Goal: Information Seeking & Learning: Learn about a topic

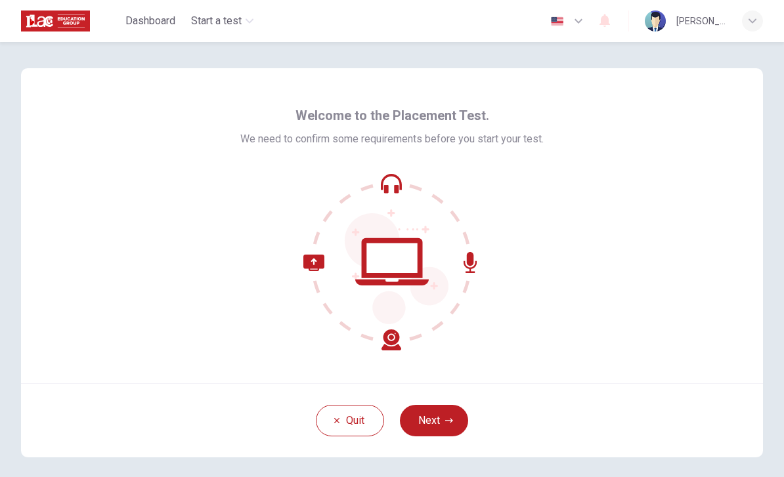
click at [448, 427] on button "Next" at bounding box center [434, 421] width 68 height 32
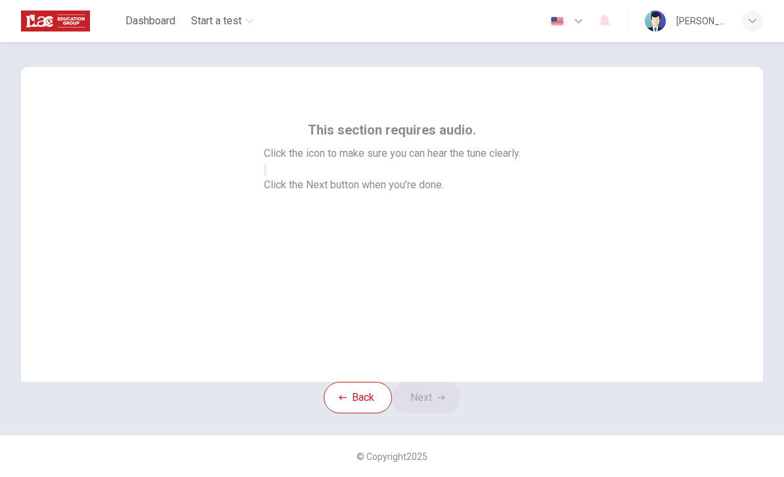
scroll to position [37, 0]
click at [267, 176] on button "button" at bounding box center [265, 169] width 3 height 12
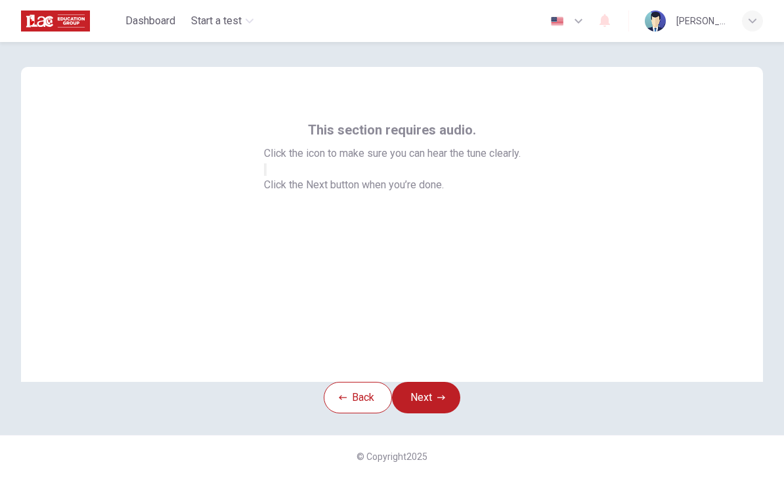
click at [431, 193] on div "This section requires audio. Click the icon to make sure you can hear the tune …" at bounding box center [392, 156] width 257 height 74
click at [449, 394] on button "Next" at bounding box center [426, 398] width 68 height 32
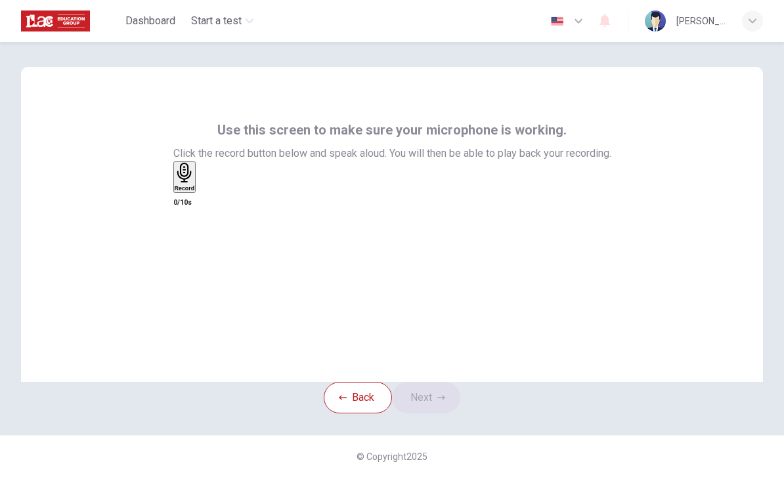
click at [195, 192] on div "Record" at bounding box center [185, 177] width 20 height 29
click at [448, 388] on button "Next" at bounding box center [426, 398] width 68 height 32
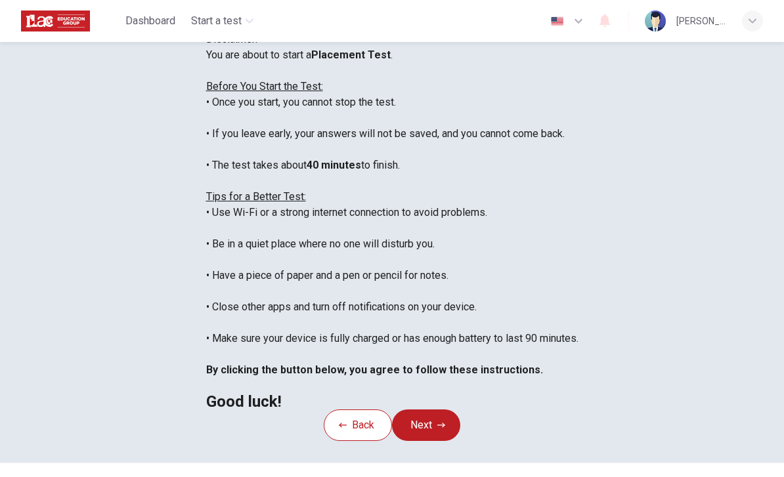
scroll to position [14, 0]
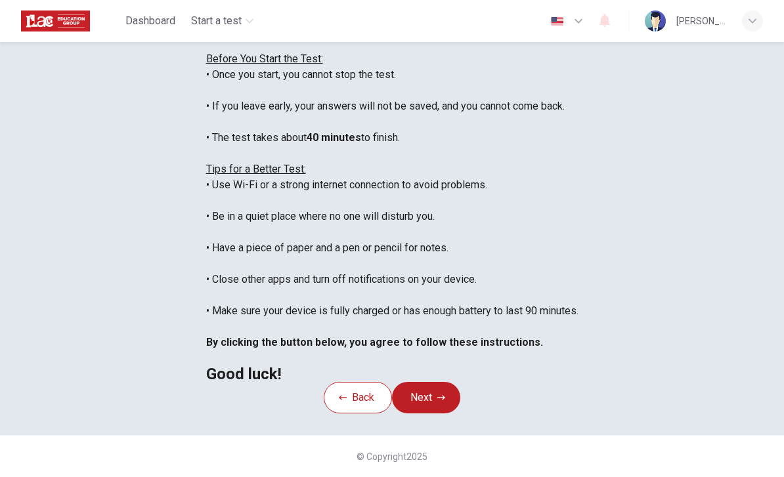
click at [450, 389] on button "Next" at bounding box center [426, 398] width 68 height 32
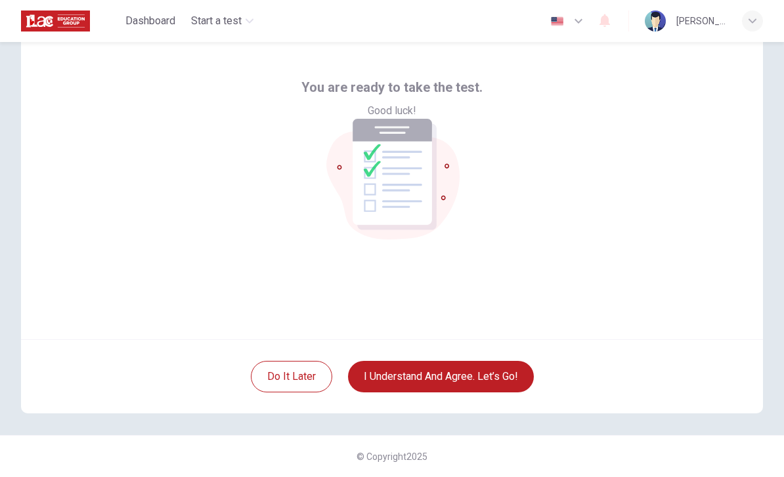
click at [498, 387] on button "I understand and agree. Let’s go!" at bounding box center [441, 377] width 186 height 32
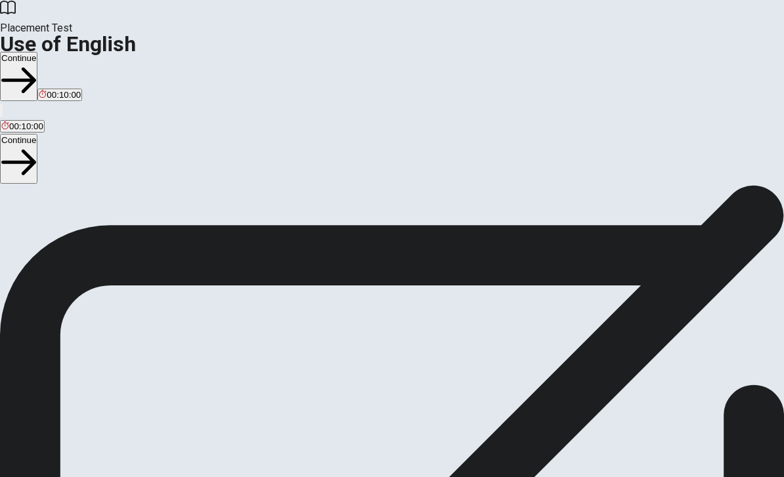
scroll to position [111, 0]
click at [324, 125] on span "You will answer 30 questions in total: • 15 grammar questions • 15 vocabulary q…" at bounding box center [162, 199] width 324 height 249
click at [37, 134] on button "Continue" at bounding box center [18, 158] width 37 height 49
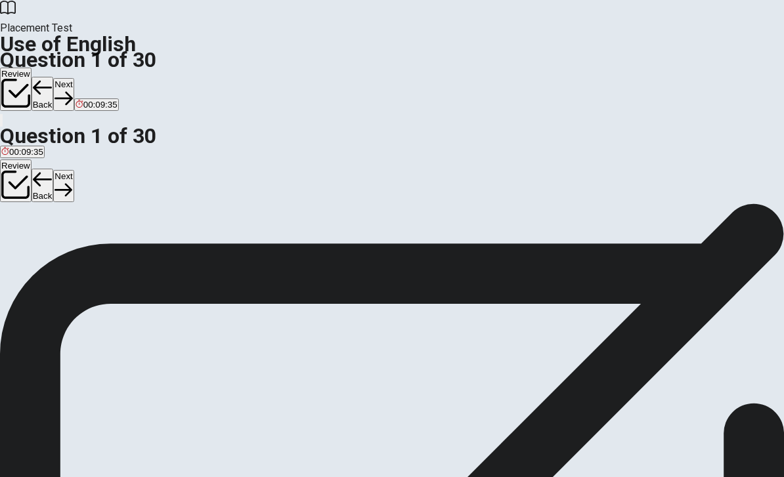
click at [30, 149] on div "A" at bounding box center [15, 144] width 28 height 10
click at [53, 160] on button "B have" at bounding box center [42, 149] width 22 height 22
click at [101, 160] on button "D has" at bounding box center [92, 149] width 17 height 22
click at [74, 170] on button "Next" at bounding box center [63, 186] width 20 height 32
click at [116, 159] on span "reads" at bounding box center [106, 154] width 22 height 10
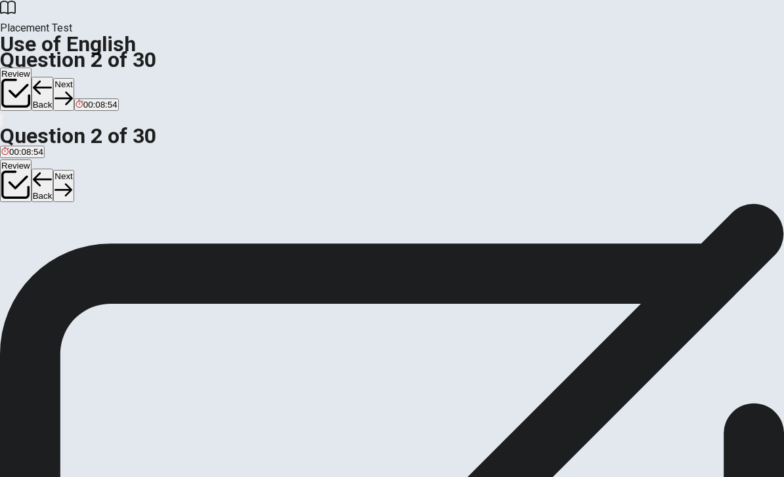
scroll to position [0, 0]
click at [60, 246] on div "B" at bounding box center [52, 241] width 18 height 10
click at [74, 170] on button "Next" at bounding box center [63, 186] width 20 height 32
click at [122, 179] on div "C" at bounding box center [102, 174] width 39 height 10
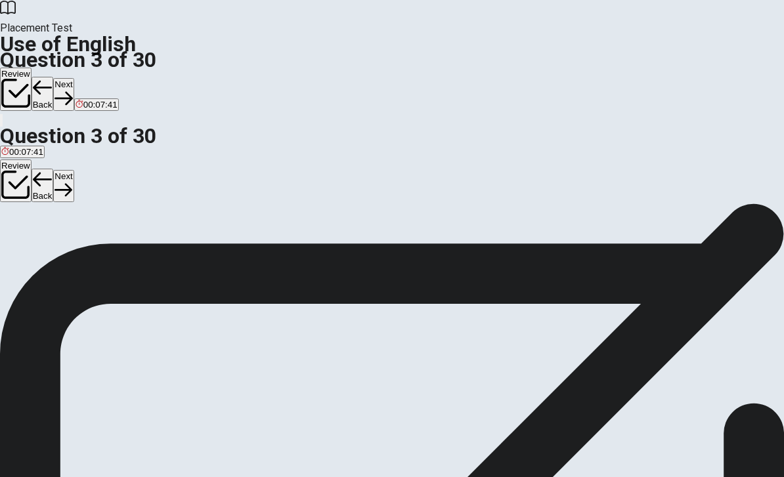
click at [74, 170] on button "Next" at bounding box center [63, 186] width 20 height 32
click at [76, 190] on button "B has lived" at bounding box center [57, 178] width 37 height 22
click at [74, 170] on button "Next" at bounding box center [63, 186] width 20 height 32
click at [33, 149] on div "B" at bounding box center [24, 144] width 16 height 10
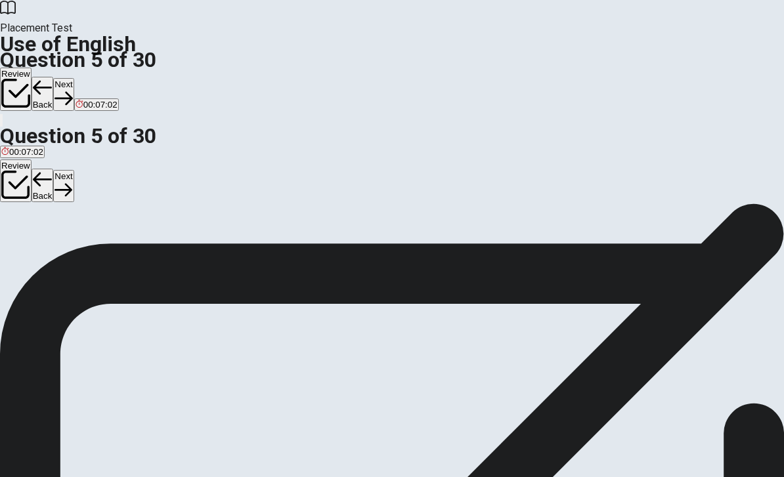
click at [74, 170] on button "Next" at bounding box center [63, 186] width 20 height 32
click at [62, 149] on div "C" at bounding box center [52, 144] width 19 height 10
click at [24, 160] on button "A clean" at bounding box center [12, 149] width 24 height 22
click at [62, 159] on span "keep" at bounding box center [52, 154] width 19 height 10
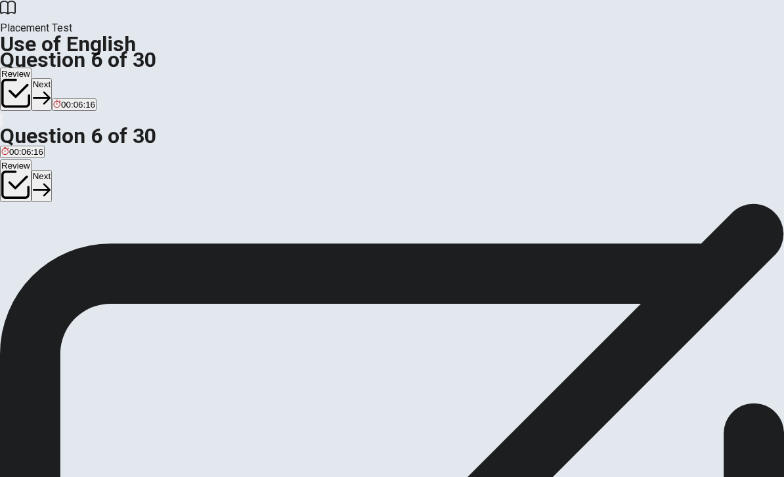
click at [52, 170] on button "Next" at bounding box center [42, 186] width 20 height 32
click at [70, 149] on div "B" at bounding box center [57, 144] width 28 height 10
click at [74, 170] on button "Next" at bounding box center [63, 186] width 20 height 32
click at [55, 149] on div "C" at bounding box center [48, 144] width 14 height 10
click at [74, 170] on button "Next" at bounding box center [63, 186] width 20 height 32
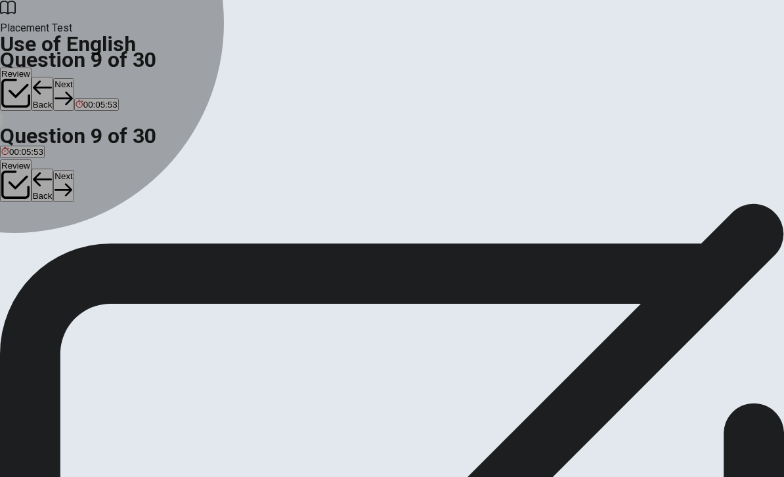
click at [14, 149] on div "A" at bounding box center [7, 144] width 12 height 10
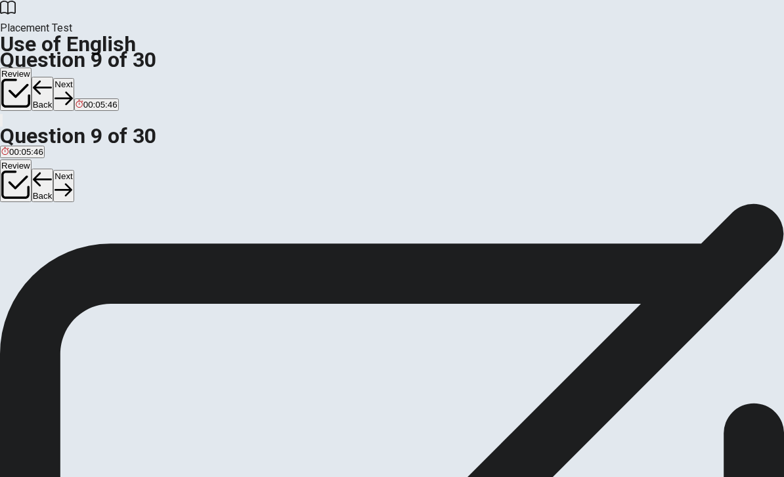
click at [74, 170] on button "Next" at bounding box center [63, 186] width 20 height 32
click at [102, 149] on div "C" at bounding box center [88, 144] width 29 height 10
click at [74, 170] on button "Next" at bounding box center [63, 186] width 20 height 32
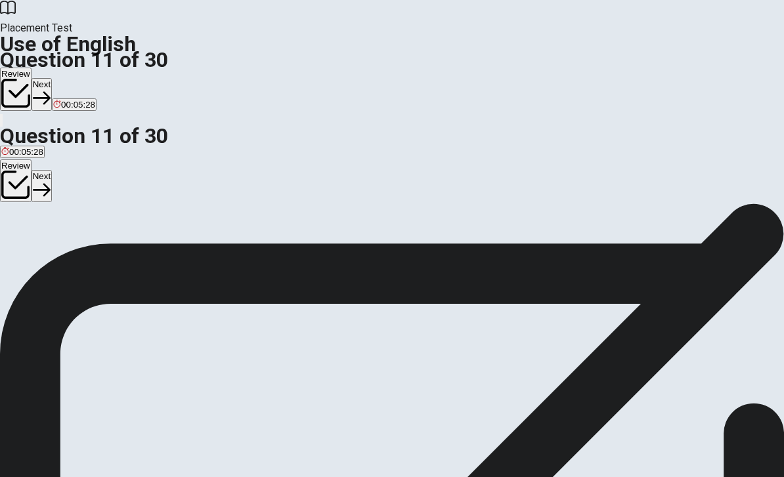
scroll to position [78, 0]
click at [74, 168] on div "B" at bounding box center [55, 163] width 37 height 10
click at [52, 170] on button "Next" at bounding box center [42, 186] width 20 height 32
click at [100, 168] on div "B" at bounding box center [79, 163] width 42 height 10
click at [74, 170] on button "Next" at bounding box center [63, 186] width 20 height 32
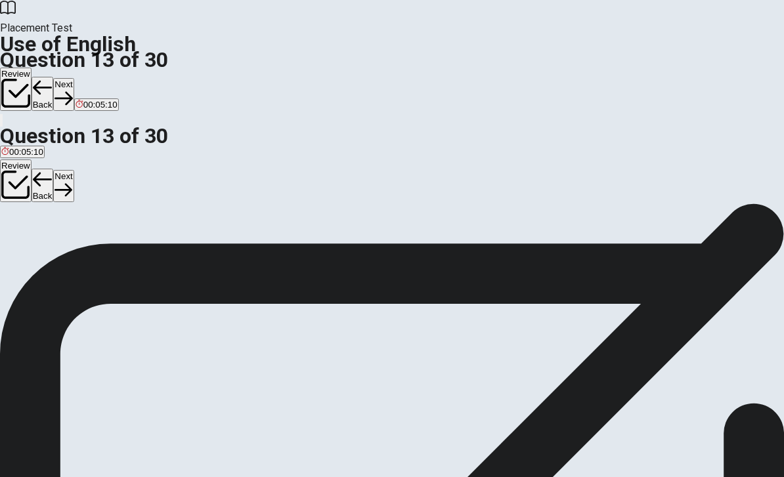
click at [64, 168] on div "D" at bounding box center [60, 163] width 7 height 10
click at [74, 170] on button "Next" at bounding box center [63, 186] width 20 height 32
click at [142, 168] on div "D" at bounding box center [127, 163] width 32 height 10
click at [74, 170] on button "Next" at bounding box center [63, 186] width 20 height 32
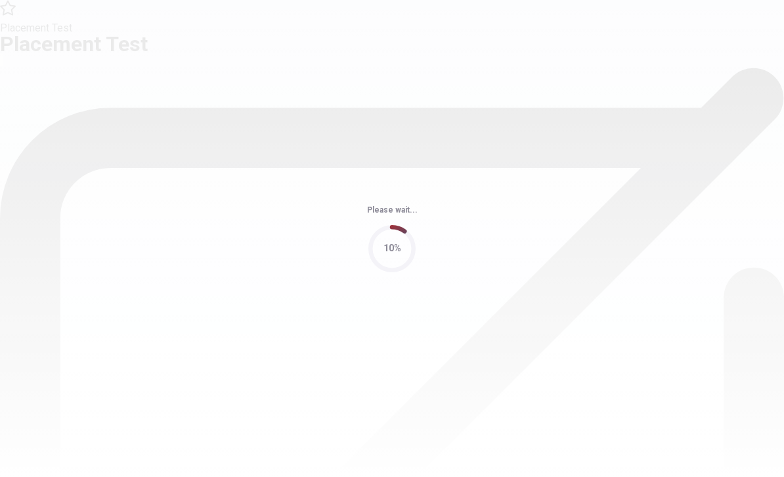
scroll to position [0, 0]
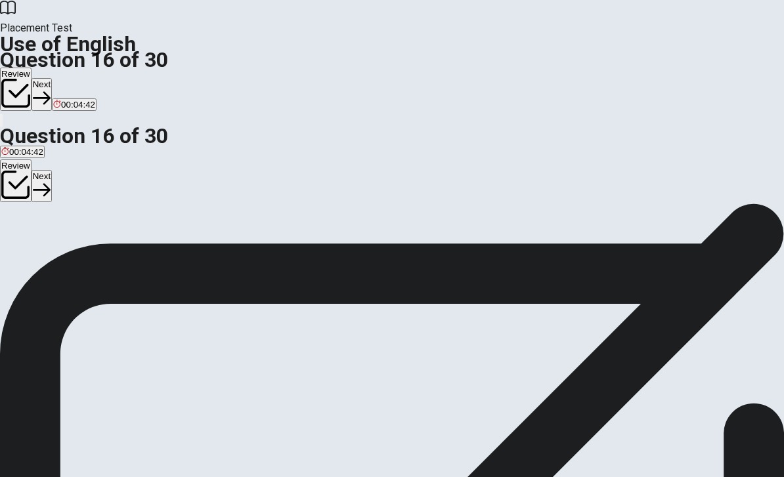
click at [96, 257] on button "D busy" at bounding box center [85, 246] width 21 height 22
click at [28, 144] on div "A" at bounding box center [14, 144] width 26 height 10
click at [52, 170] on button "Next" at bounding box center [42, 186] width 20 height 32
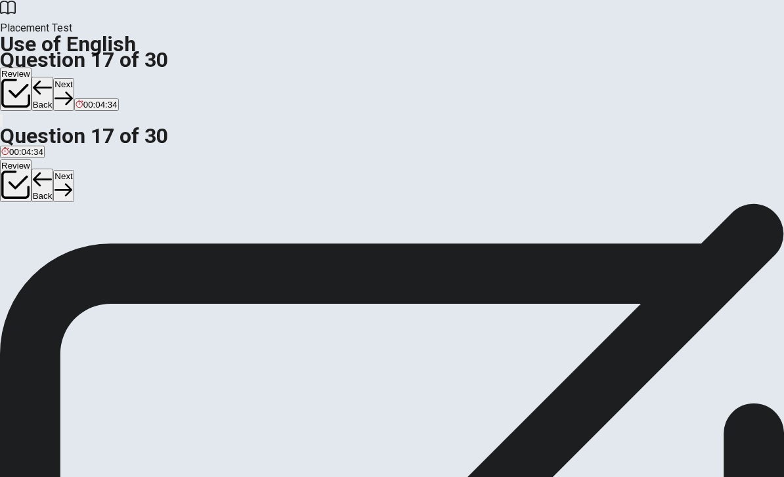
click at [27, 231] on button "A doctor" at bounding box center [13, 220] width 27 height 22
click at [74, 170] on button "Next" at bounding box center [63, 186] width 20 height 32
click at [26, 192] on div "A" at bounding box center [13, 187] width 24 height 10
click at [74, 170] on button "Next" at bounding box center [63, 186] width 20 height 32
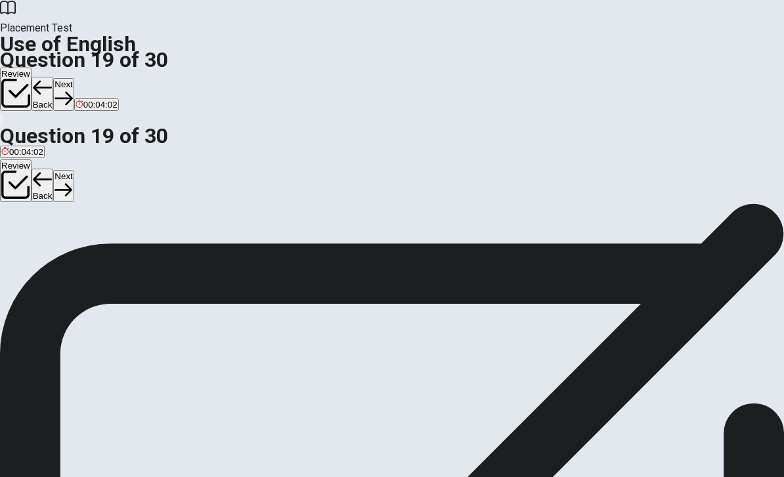
scroll to position [104, 0]
click at [41, 149] on div "A" at bounding box center [20, 144] width 39 height 10
click at [74, 170] on button "Next" at bounding box center [63, 186] width 20 height 32
click at [28, 160] on div "B" at bounding box center [24, 155] width 7 height 10
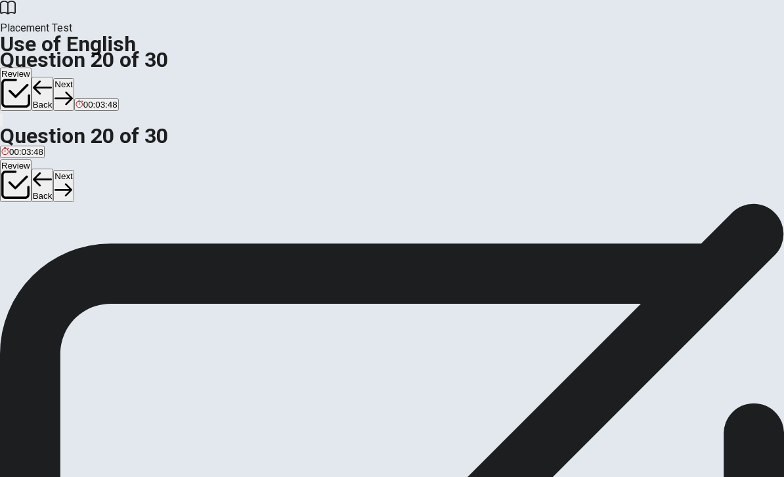
click at [74, 170] on button "Next" at bounding box center [63, 186] width 20 height 32
click at [155, 196] on div "D" at bounding box center [140, 191] width 29 height 10
click at [52, 170] on button "Next" at bounding box center [42, 186] width 20 height 32
click at [294, 196] on div "D" at bounding box center [282, 191] width 64 height 10
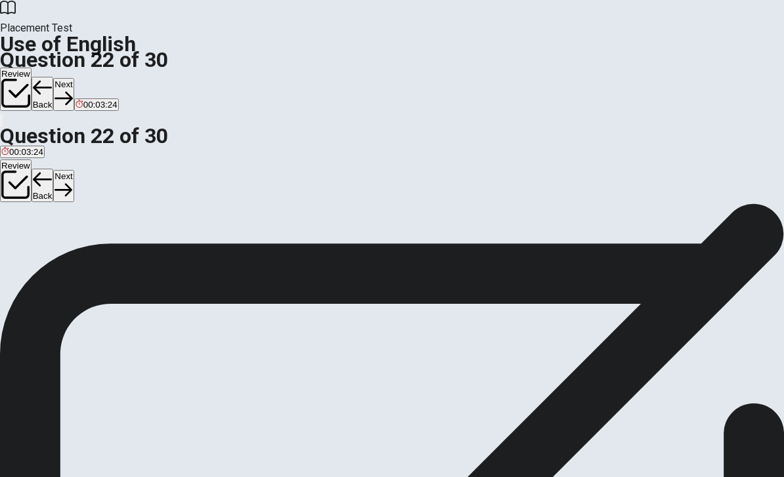
click at [74, 170] on button "Next" at bounding box center [63, 186] width 20 height 32
click at [53, 196] on div "B" at bounding box center [42, 191] width 21 height 10
click at [83, 196] on div "C" at bounding box center [69, 191] width 28 height 10
click at [74, 170] on button "Next" at bounding box center [63, 186] width 20 height 32
click at [46, 196] on div "A" at bounding box center [23, 191] width 45 height 10
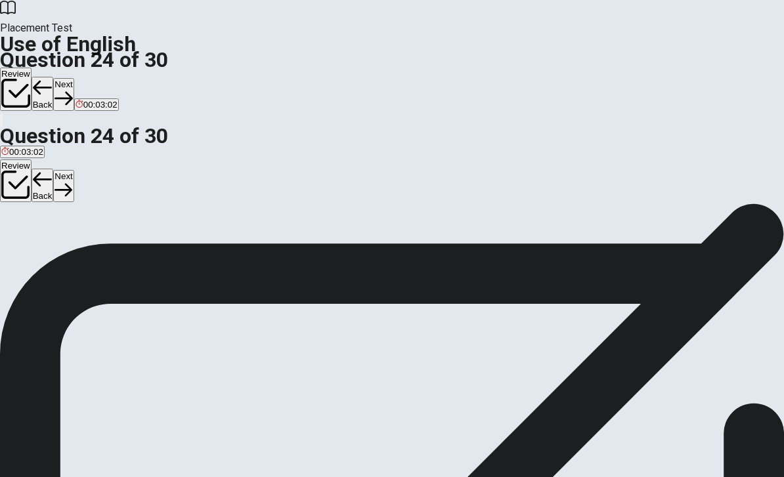
click at [46, 196] on div "A" at bounding box center [23, 191] width 45 height 10
click at [79, 205] on span "working" at bounding box center [64, 201] width 30 height 10
click at [47, 207] on button "A has worked" at bounding box center [23, 195] width 47 height 22
click at [74, 170] on button "Next" at bounding box center [63, 186] width 20 height 32
click at [117, 205] on span "update" at bounding box center [103, 201] width 27 height 10
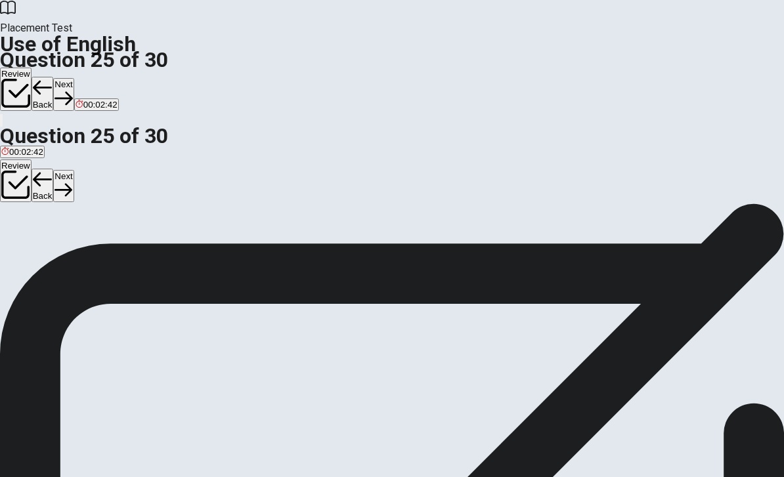
click at [74, 170] on button "Next" at bounding box center [63, 186] width 20 height 32
click at [30, 182] on div "A" at bounding box center [15, 178] width 29 height 10
click at [52, 170] on button "Next" at bounding box center [42, 186] width 20 height 32
click at [290, 182] on div "D" at bounding box center [251, 178] width 84 height 10
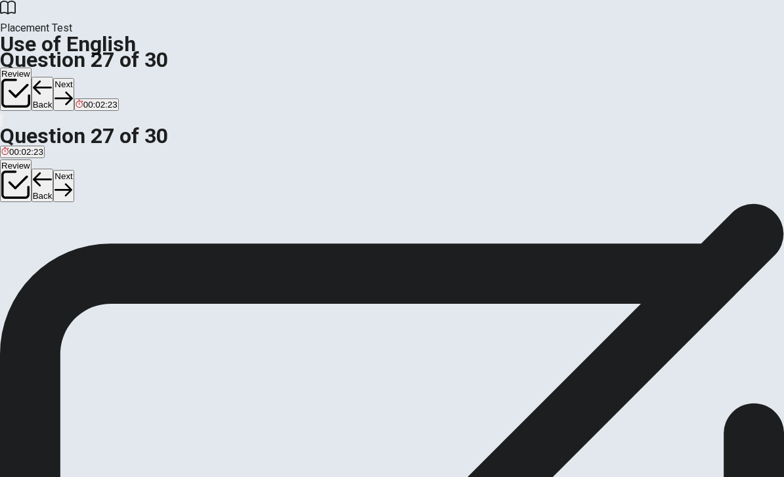
click at [74, 170] on button "Next" at bounding box center [63, 186] width 20 height 32
click at [94, 182] on div "C" at bounding box center [74, 178] width 37 height 10
click at [74, 170] on button "Next" at bounding box center [63, 186] width 20 height 32
click at [60, 182] on div "B" at bounding box center [40, 178] width 41 height 10
click at [74, 170] on button "Next" at bounding box center [63, 186] width 20 height 32
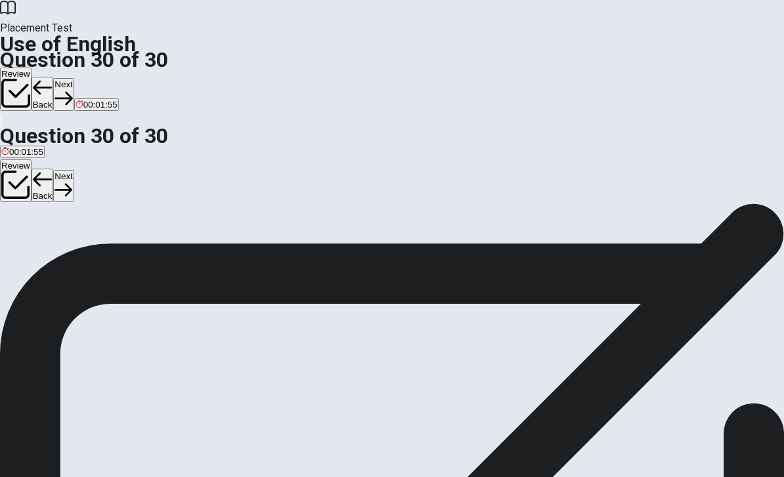
click at [25, 182] on div "B" at bounding box center [18, 178] width 14 height 10
click at [74, 170] on button "Next" at bounding box center [63, 186] width 20 height 32
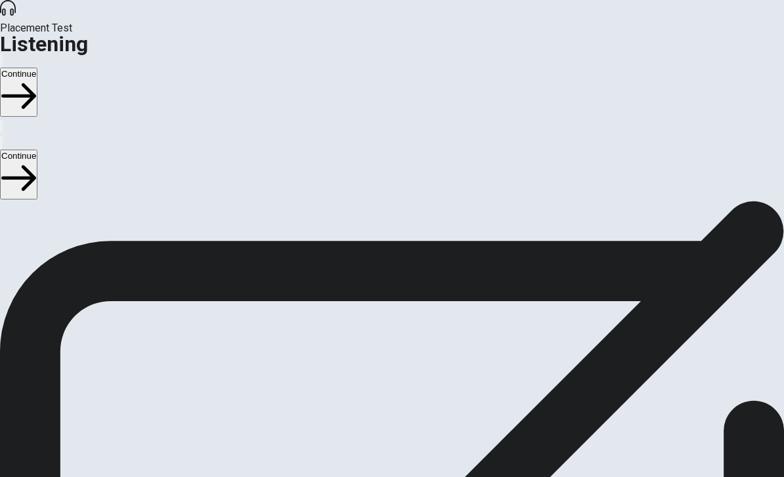
scroll to position [24, 0]
click at [1, 145] on icon "button" at bounding box center [1, 145] width 0 height 0
click at [37, 150] on button "Continue" at bounding box center [18, 174] width 37 height 49
click at [3, 136] on button "button" at bounding box center [1, 142] width 3 height 12
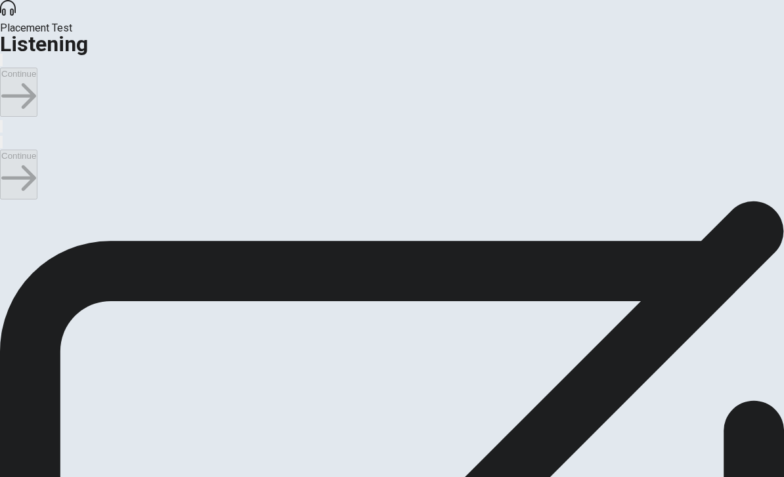
click at [758, 134] on div at bounding box center [392, 142] width 784 height 16
click at [3, 136] on button "button" at bounding box center [1, 142] width 3 height 12
type input "14"
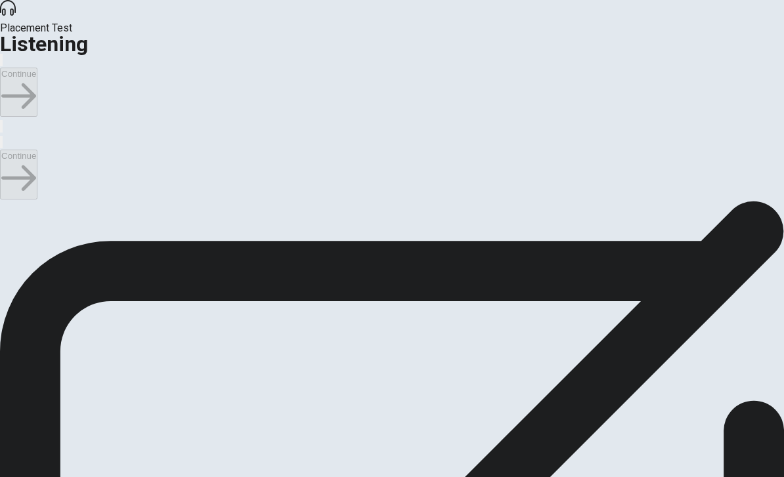
click at [9, 203] on input "checkbox" at bounding box center [4, 207] width 9 height 9
checkbox input "true"
type input "17"
click at [9, 203] on input "checkbox" at bounding box center [4, 207] width 9 height 9
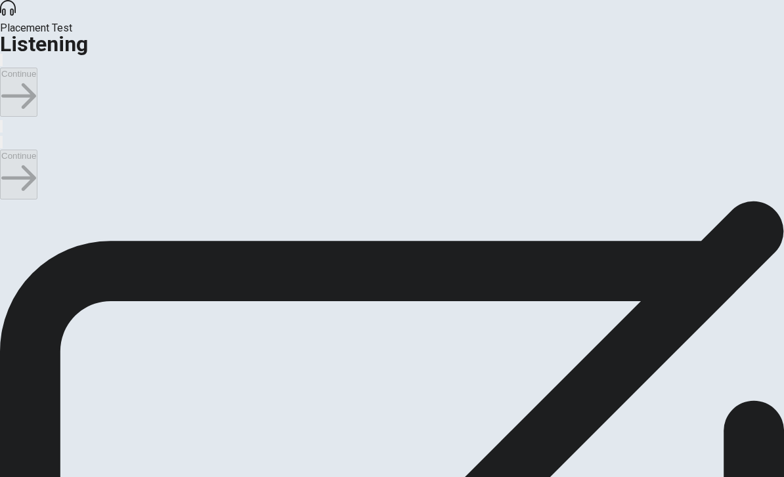
checkbox input "false"
type input "17"
click at [9, 203] on input "checkbox" at bounding box center [4, 207] width 9 height 9
checkbox input "true"
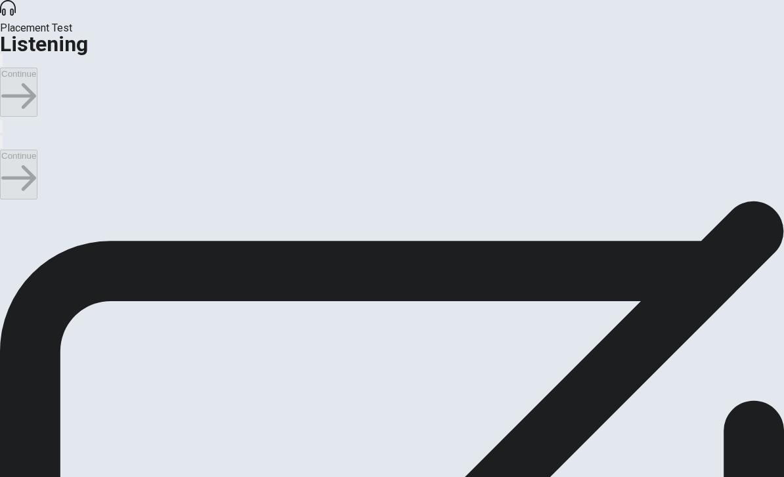
type input "19"
click at [9, 203] on input "checkbox" at bounding box center [4, 207] width 9 height 9
click at [26, 10] on div "Placement Test Listening" at bounding box center [392, 26] width 784 height 52
click at [742, 150] on div "Continue" at bounding box center [392, 175] width 784 height 51
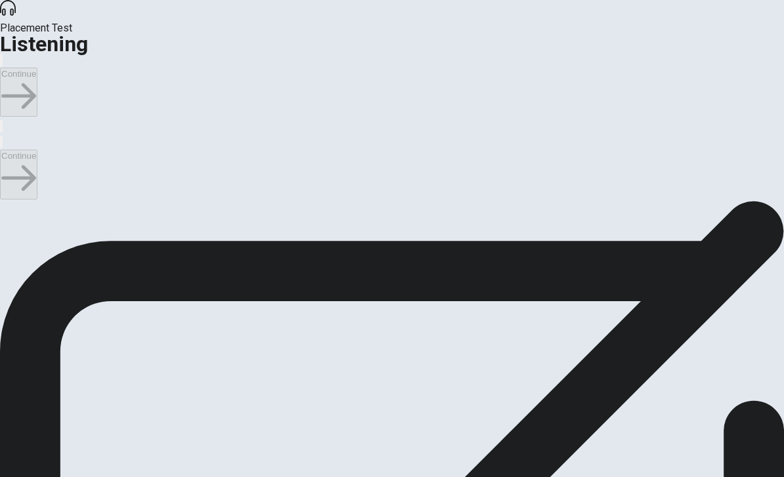
click at [3, 136] on button "button" at bounding box center [1, 142] width 3 height 12
click at [9, 203] on input "checkbox" at bounding box center [4, 207] width 9 height 9
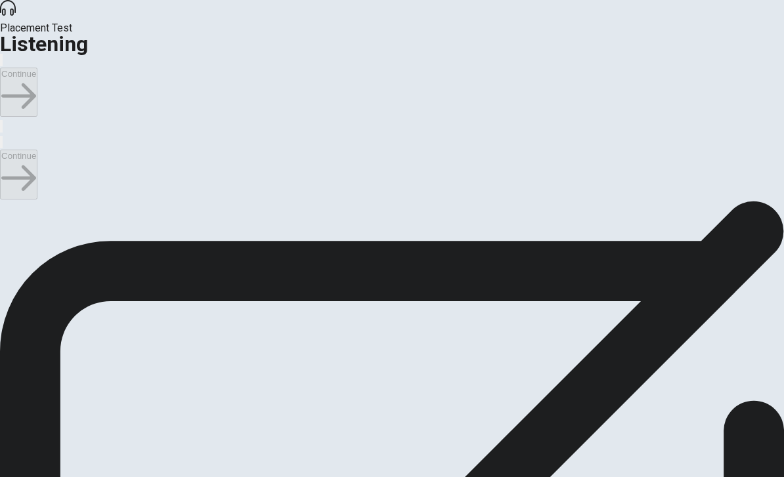
checkbox input "true"
type input "48"
click at [9, 203] on input "checkbox" at bounding box center [4, 207] width 9 height 9
checkbox input "false"
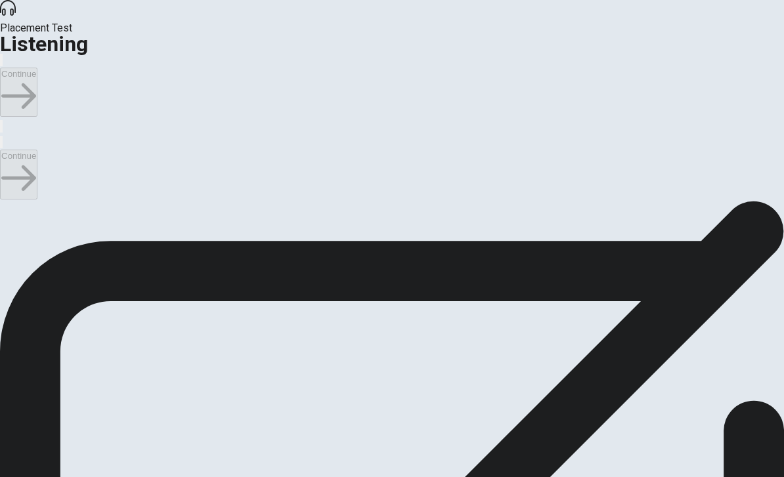
scroll to position [624, 0]
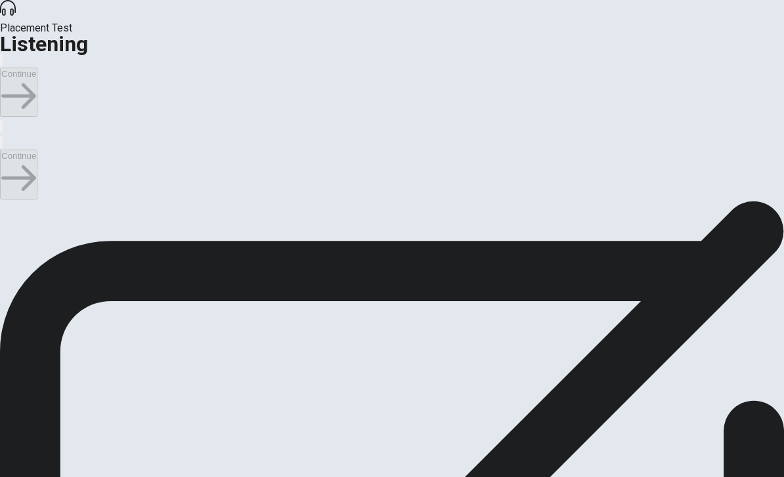
click at [9, 181] on input "checkbox" at bounding box center [4, 185] width 9 height 9
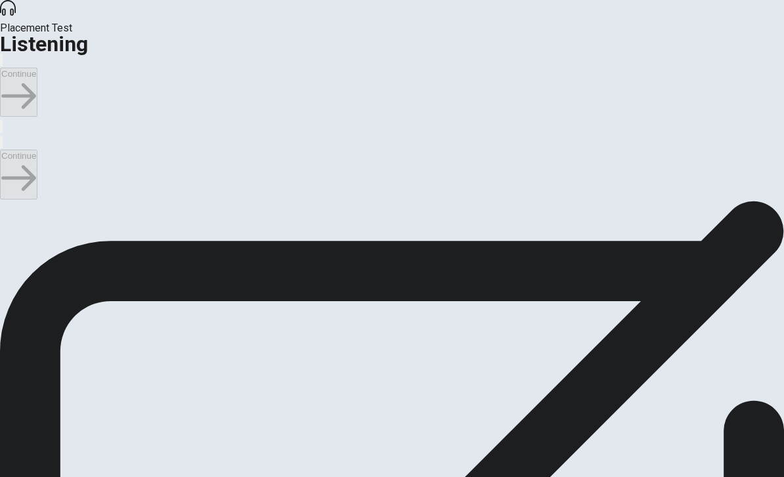
checkbox input "true"
type input "2"
click at [9, 181] on input "checkbox" at bounding box center [4, 185] width 9 height 9
checkbox input "false"
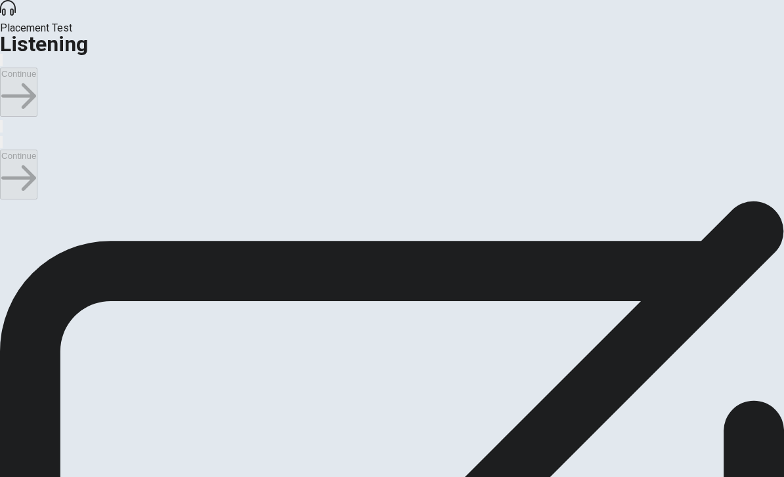
type input "4"
click at [9, 181] on input "checkbox" at bounding box center [4, 185] width 9 height 9
checkbox input "true"
type input "4"
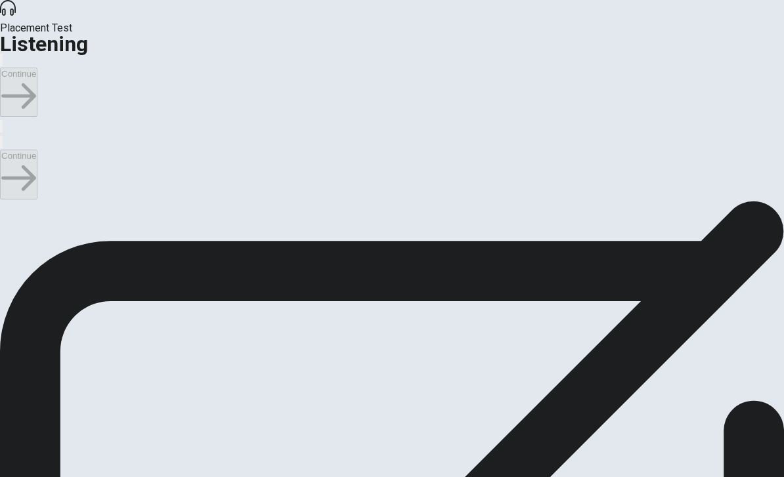
click at [9, 181] on input "checkbox" at bounding box center [4, 185] width 9 height 9
checkbox input "false"
type input "14"
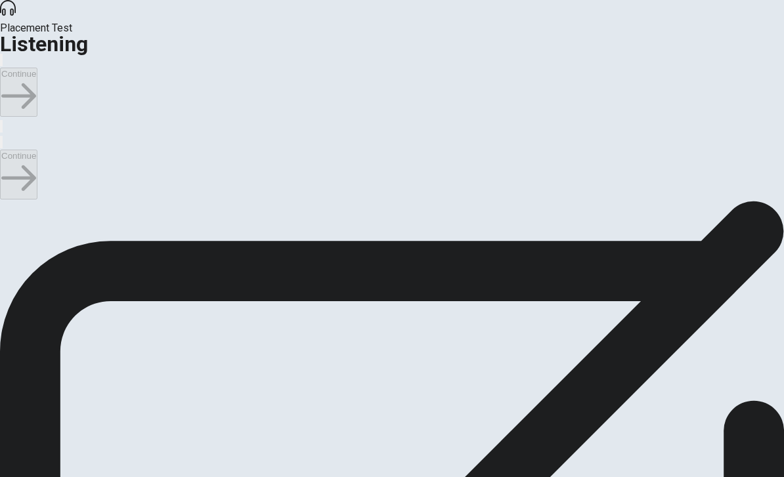
checkbox input "true"
type input "14"
checkbox input "false"
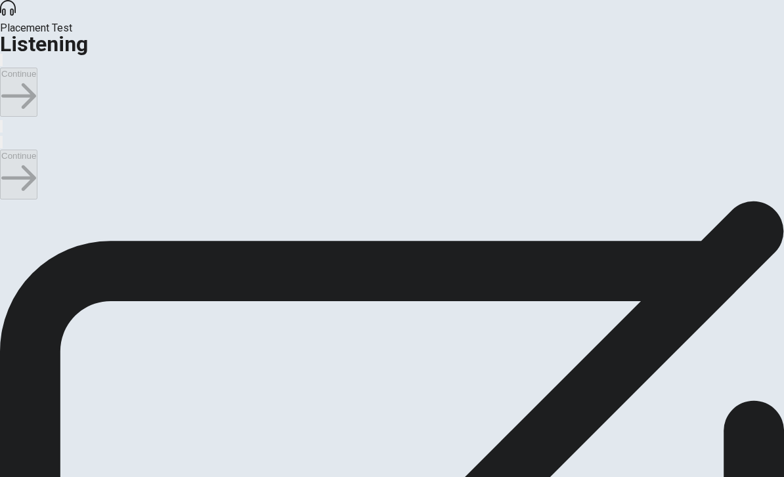
scroll to position [765, 0]
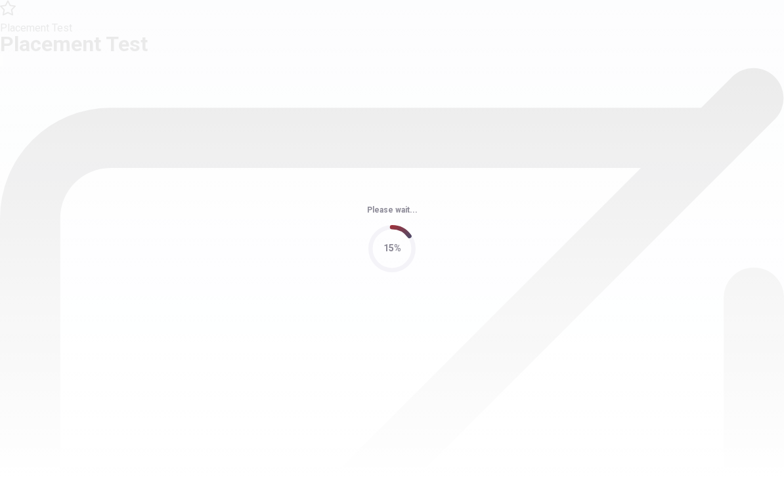
scroll to position [0, 0]
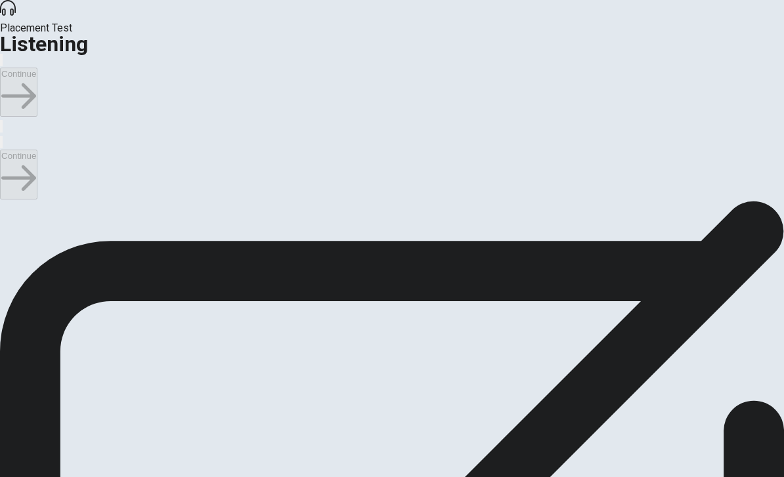
click at [9, 203] on input "checkbox" at bounding box center [4, 207] width 9 height 9
checkbox input "true"
type input "1"
click at [9, 203] on input "checkbox" at bounding box center [4, 207] width 9 height 9
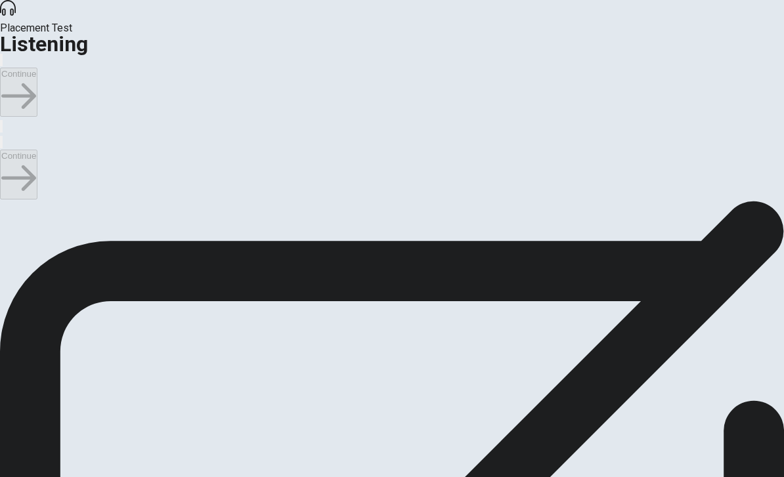
checkbox input "false"
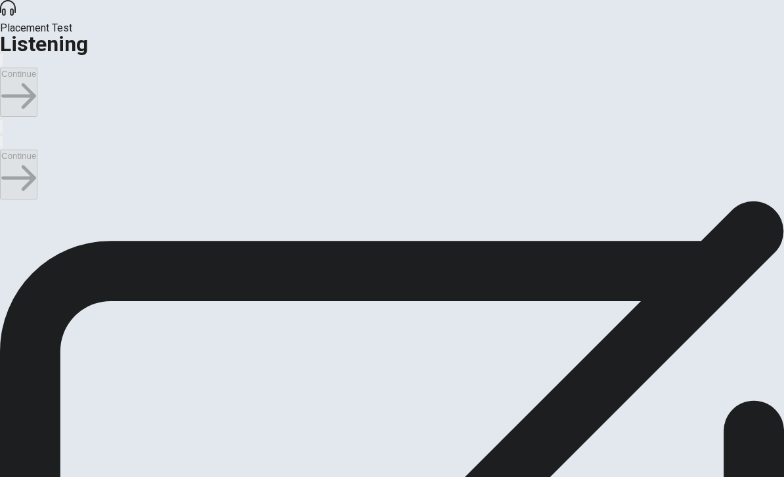
scroll to position [899, 0]
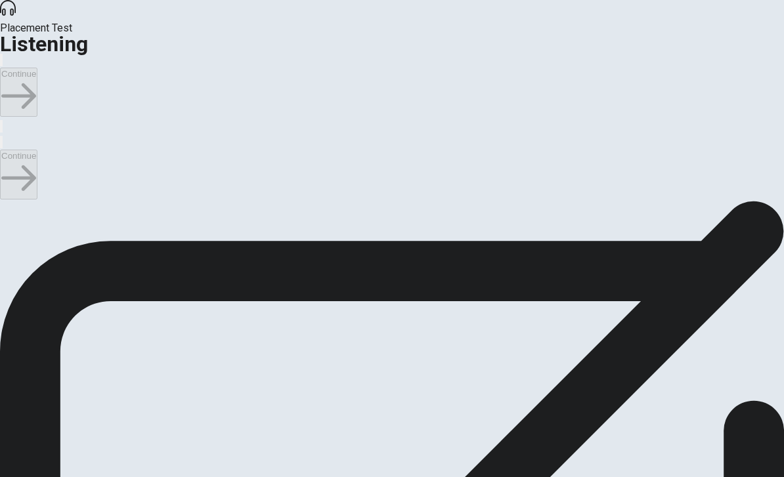
click at [37, 150] on button "Continue" at bounding box center [18, 174] width 37 height 49
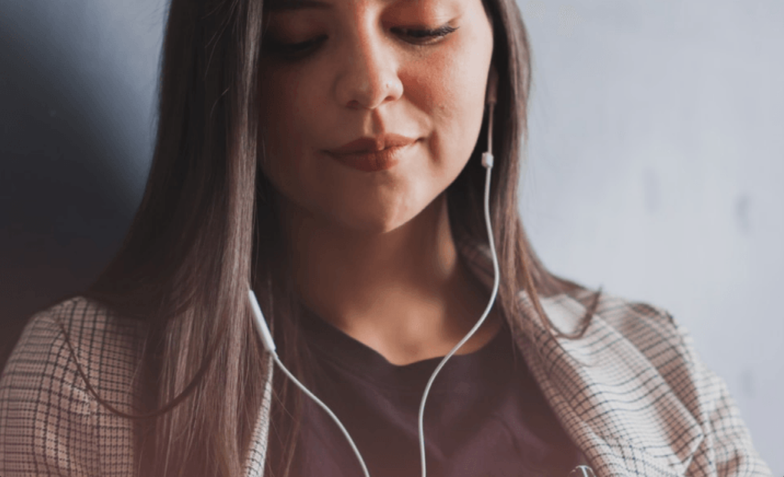
click at [37, 150] on button "Continue" at bounding box center [18, 174] width 37 height 49
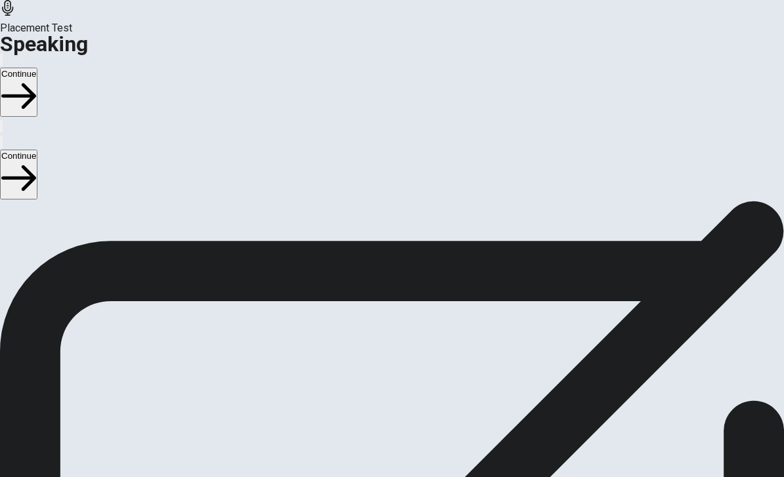
scroll to position [196, 0]
click at [396, 152] on div at bounding box center [391, 130] width 39 height 44
click at [398, 147] on icon at bounding box center [391, 127] width 39 height 39
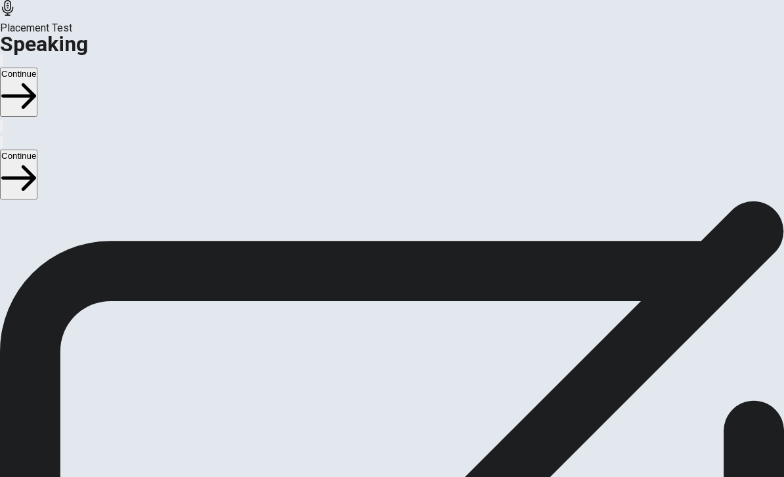
click at [377, 166] on button "Play Audio" at bounding box center [376, 160] width 3 height 12
click at [387, 173] on icon at bounding box center [386, 153] width 28 height 39
click at [411, 178] on div at bounding box center [391, 156] width 39 height 44
click at [410, 178] on div at bounding box center [391, 156] width 39 height 44
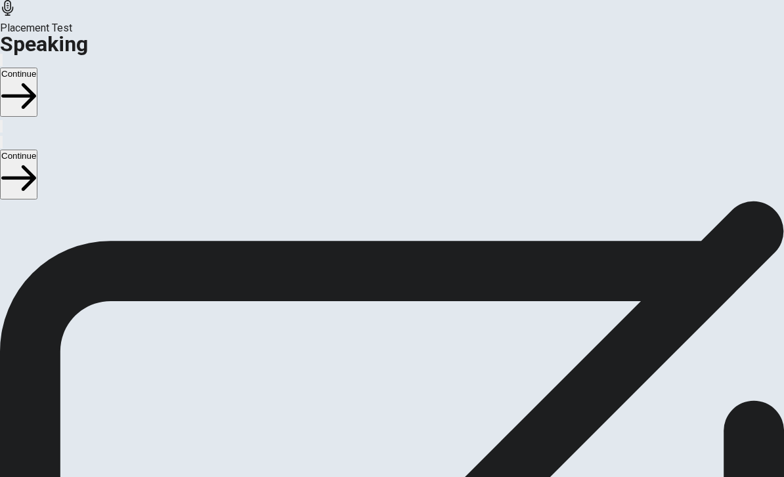
click at [408, 178] on div at bounding box center [391, 156] width 39 height 44
click at [406, 147] on icon at bounding box center [391, 127] width 39 height 39
click at [405, 147] on icon at bounding box center [391, 127] width 39 height 39
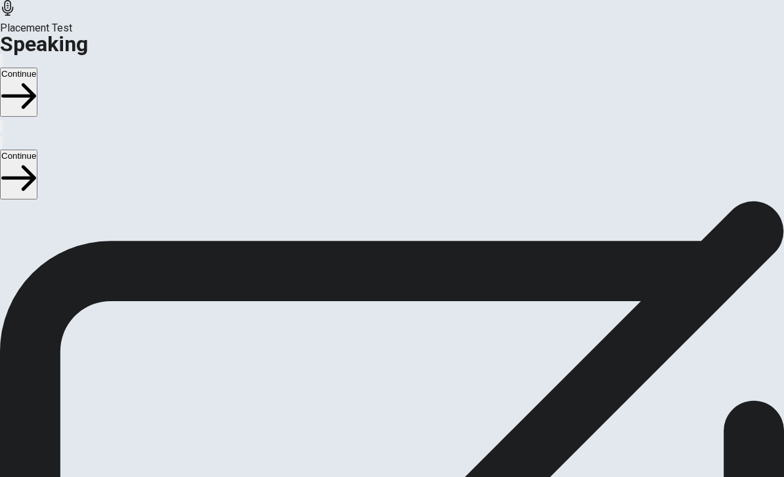
click at [377, 166] on button "Play Audio" at bounding box center [376, 160] width 3 height 12
click at [412, 152] on div at bounding box center [391, 130] width 39 height 44
click at [372, 167] on div "00:00:06" at bounding box center [391, 107] width 39 height 119
click at [375, 166] on button "Record Again" at bounding box center [373, 160] width 3 height 12
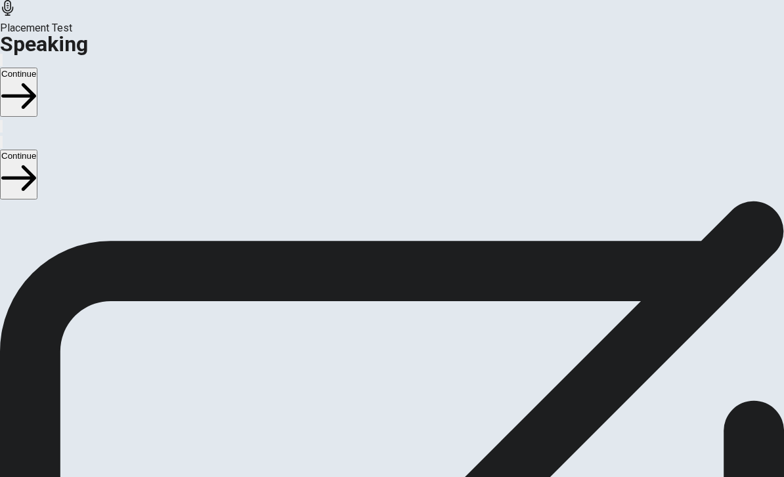
click at [404, 282] on div "Stop Recording" at bounding box center [392, 198] width 47 height 167
click at [406, 147] on icon at bounding box center [391, 127] width 39 height 39
click at [377, 166] on button "Play Audio" at bounding box center [376, 160] width 3 height 12
click at [410, 152] on div at bounding box center [391, 130] width 39 height 44
click at [409, 152] on div at bounding box center [391, 130] width 39 height 44
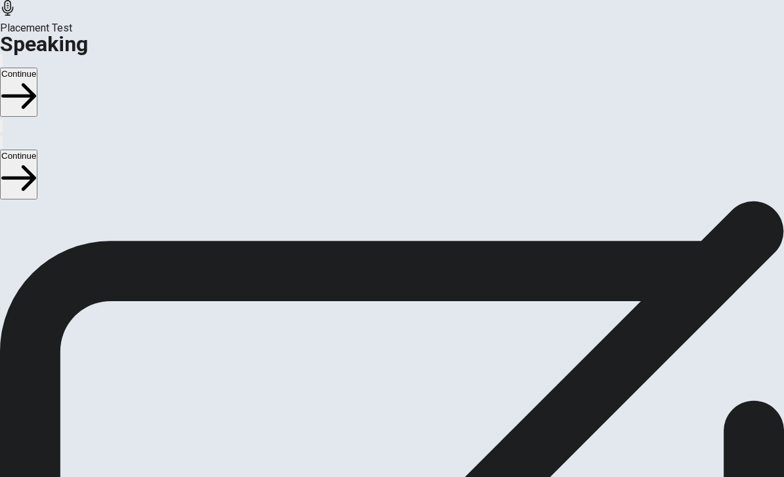
click at [392, 216] on button "Record Again" at bounding box center [391, 184] width 55 height 64
click at [401, 246] on icon at bounding box center [392, 222] width 47 height 47
click at [377, 166] on button "Play Audio" at bounding box center [376, 160] width 3 height 12
click at [375, 166] on button "Record Again" at bounding box center [373, 160] width 3 height 12
click at [37, 150] on button "Continue" at bounding box center [18, 174] width 37 height 49
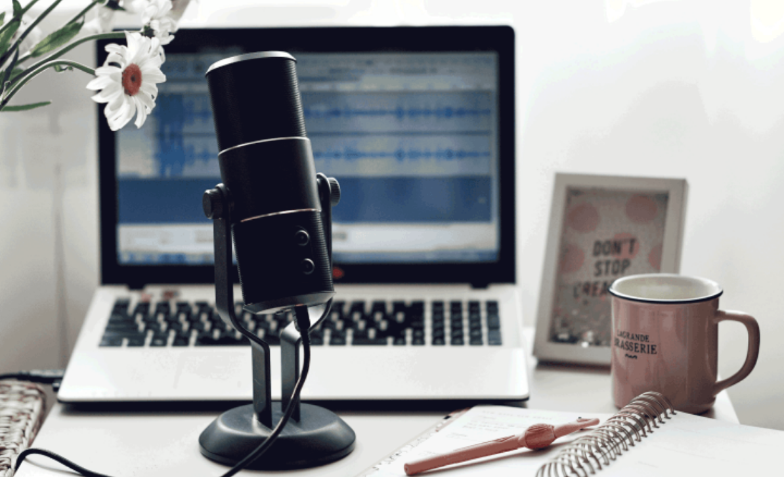
scroll to position [350, 0]
click at [37, 150] on button "Continue" at bounding box center [18, 174] width 37 height 49
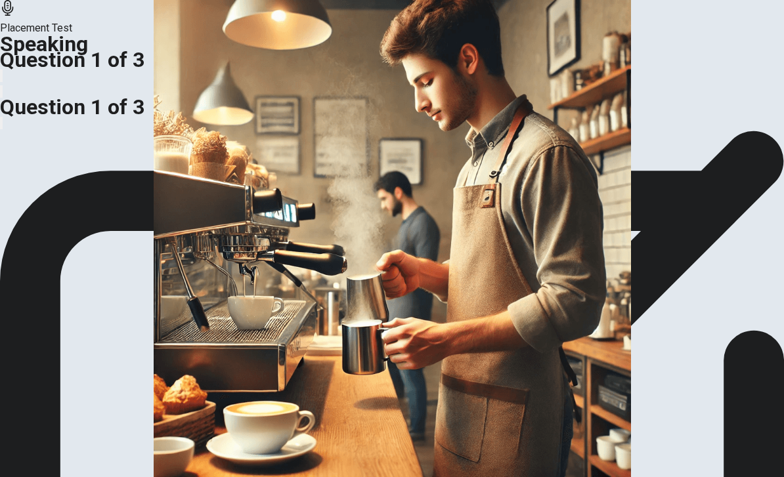
scroll to position [-18, 0]
click at [418, 89] on div "Response Time" at bounding box center [392, 81] width 784 height 16
click at [430, 89] on div "Response Time" at bounding box center [392, 81] width 784 height 16
click at [450, 89] on div "Response Time" at bounding box center [392, 81] width 784 height 16
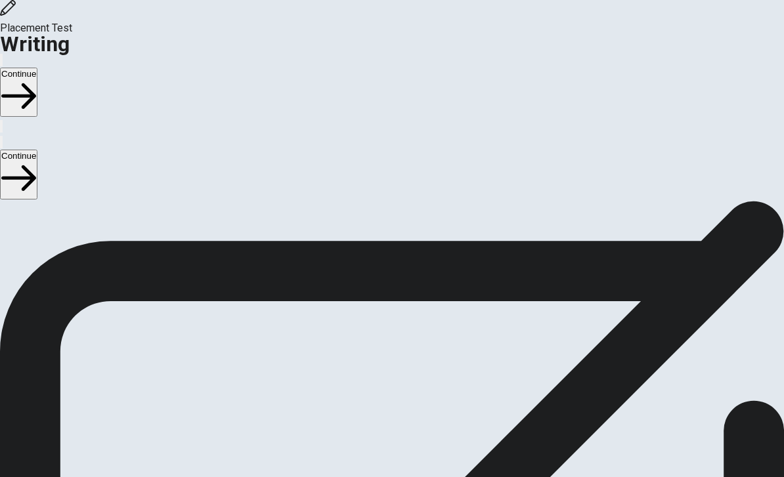
scroll to position [87, 0]
click at [37, 150] on button "Continue" at bounding box center [18, 174] width 37 height 49
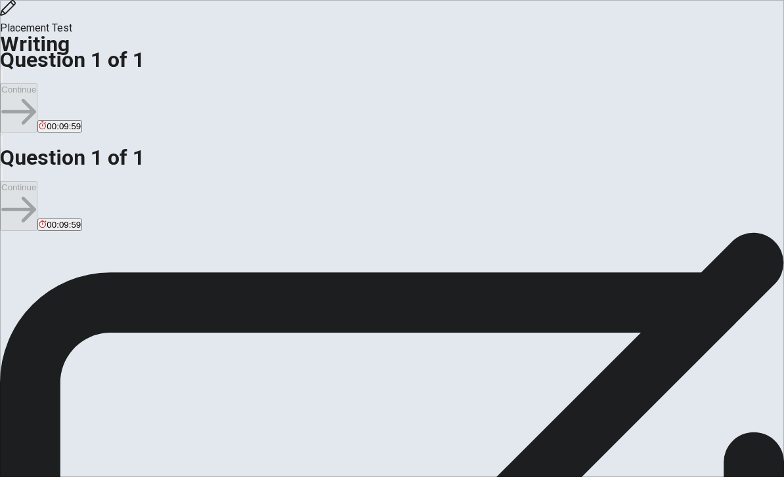
scroll to position [0, 0]
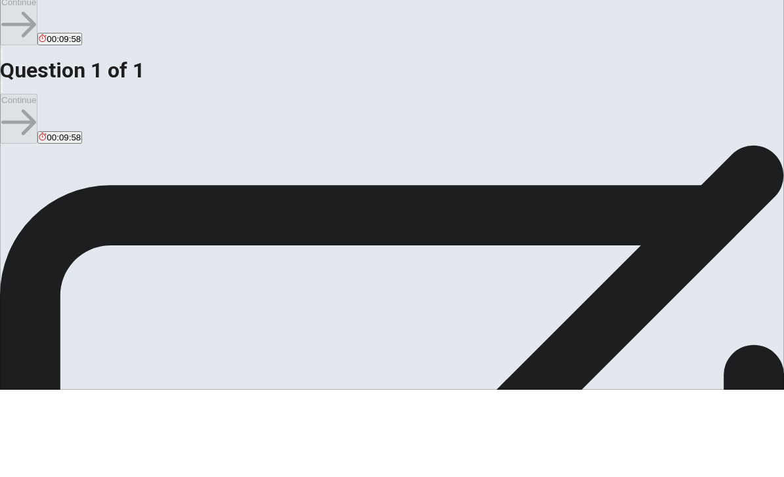
scroll to position [82, 0]
click at [280, 183] on span "Write about your opinion on a topic. Important things to remember: Try to write…" at bounding box center [140, 307] width 280 height 249
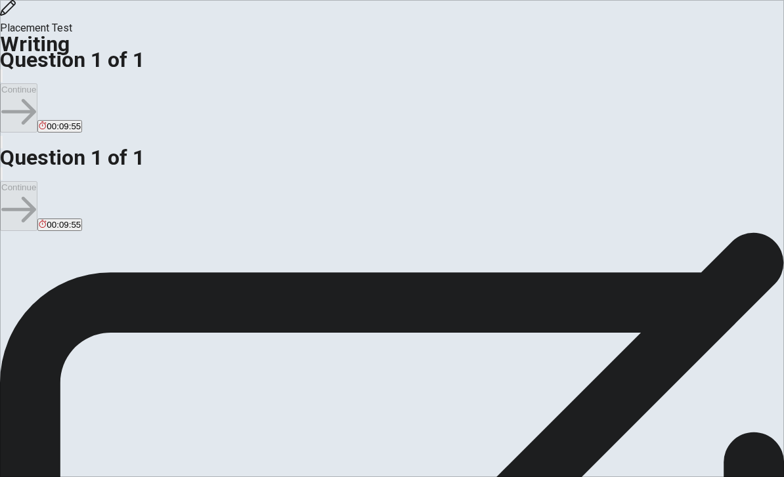
scroll to position [26, 0]
type textarea "when i explain my i"
